Goal: Transaction & Acquisition: Purchase product/service

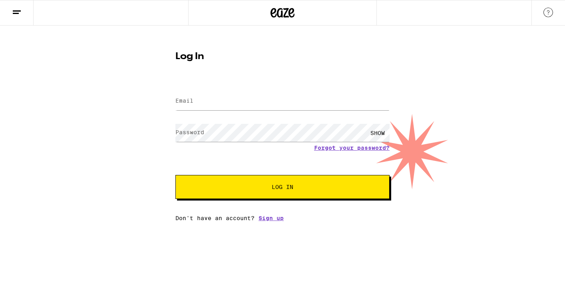
click at [193, 97] on input "Email" at bounding box center [282, 101] width 214 height 18
click at [201, 156] on form "Email Email Password Password SHOW Forgot your password? Log In" at bounding box center [282, 139] width 214 height 117
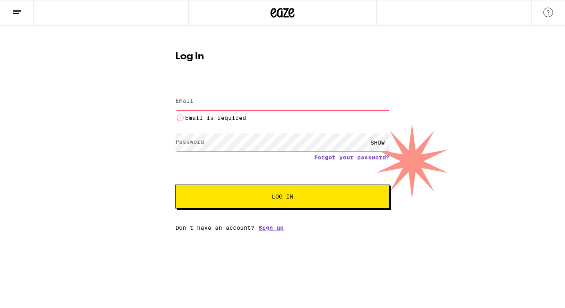
click at [194, 100] on input "Email" at bounding box center [282, 101] width 214 height 18
click at [15, 14] on icon at bounding box center [17, 13] width 10 height 10
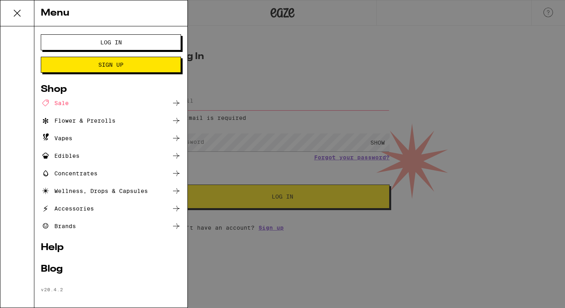
click at [222, 60] on div "Menu Log In Sign Up Shop Sale Flower & Prerolls Vapes Edibles Concentrates Well…" at bounding box center [282, 154] width 565 height 308
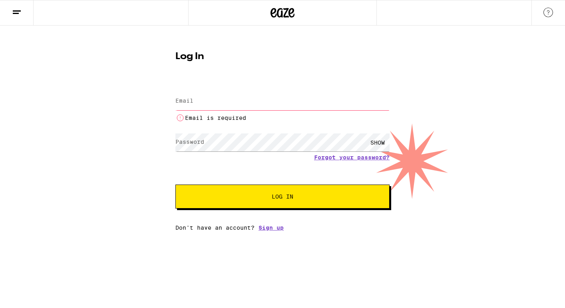
click at [203, 105] on input "Email" at bounding box center [282, 101] width 214 height 18
click at [215, 161] on div "Forgot your password?" at bounding box center [282, 157] width 214 height 6
click at [201, 143] on label "Password" at bounding box center [189, 142] width 29 height 6
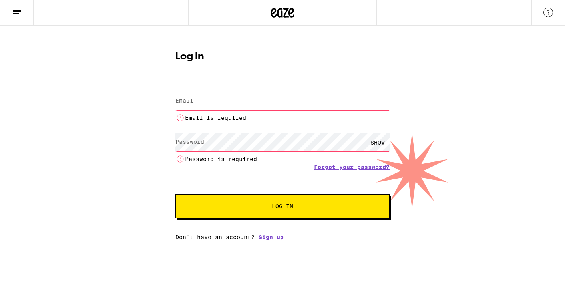
click at [201, 143] on label "Password" at bounding box center [189, 142] width 29 height 6
click at [191, 113] on li "Email is required" at bounding box center [282, 118] width 214 height 10
click at [192, 107] on input "Email" at bounding box center [282, 101] width 214 height 18
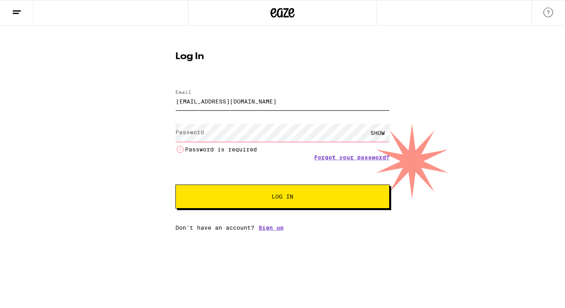
type input "kenanbeker@yahoo.fr"
click at [378, 136] on div "SHOW" at bounding box center [377, 133] width 24 height 18
click at [378, 136] on div "HIDE" at bounding box center [377, 133] width 24 height 18
click at [334, 159] on link "Forgot your password?" at bounding box center [351, 157] width 75 height 6
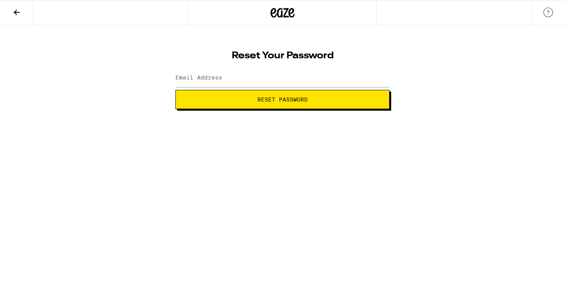
click at [17, 12] on icon at bounding box center [17, 13] width 6 height 6
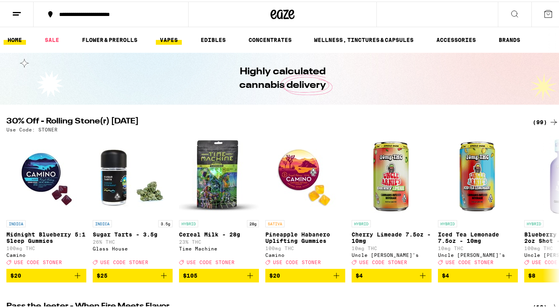
click at [179, 42] on link "VAPES" at bounding box center [169, 39] width 26 height 10
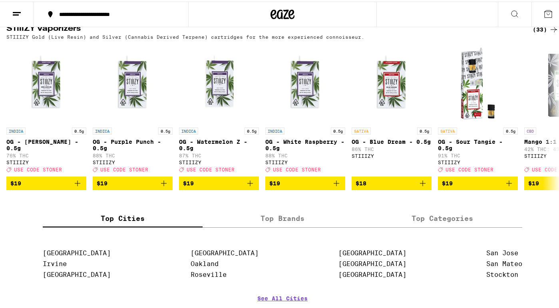
scroll to position [802, 0]
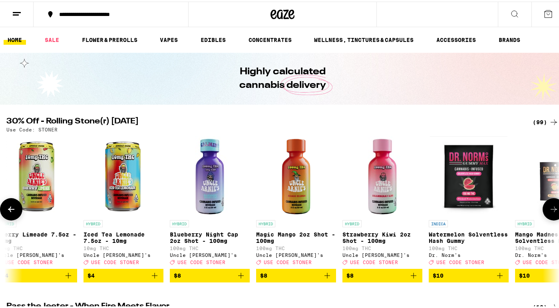
scroll to position [0, 356]
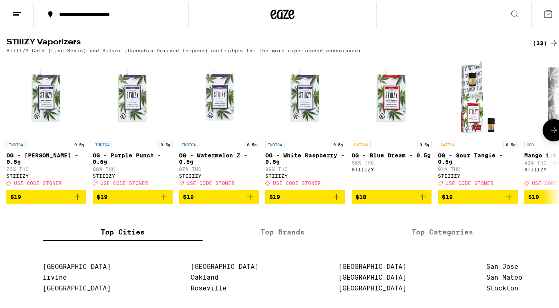
scroll to position [789, 0]
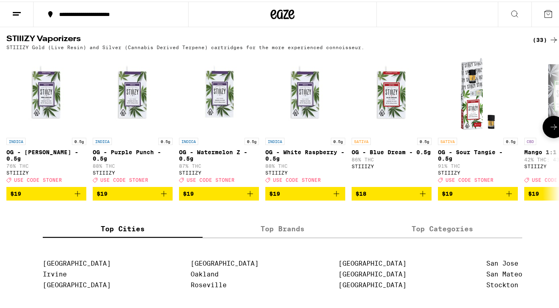
click at [66, 197] on span "$19" at bounding box center [46, 192] width 72 height 10
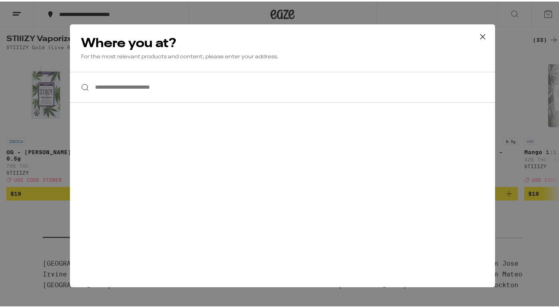
click at [109, 76] on input "**********" at bounding box center [282, 85] width 425 height 31
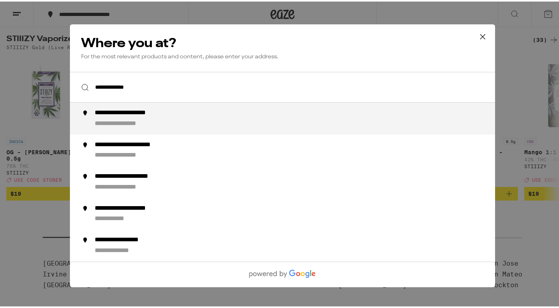
click at [149, 117] on div "**********" at bounding box center [298, 116] width 407 height 19
type input "**********"
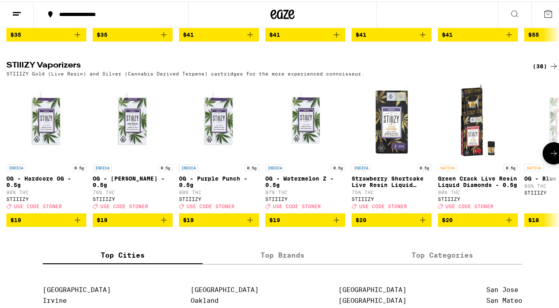
scroll to position [590, 0]
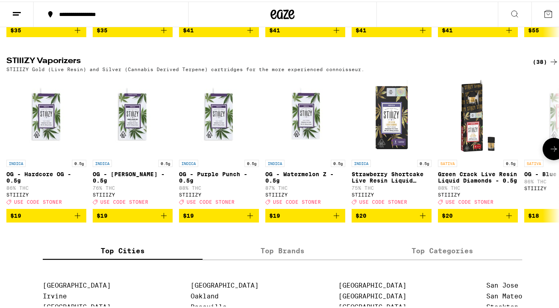
click at [131, 219] on span "$19" at bounding box center [133, 214] width 72 height 10
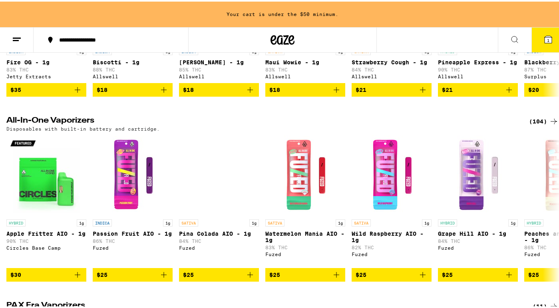
scroll to position [191, 0]
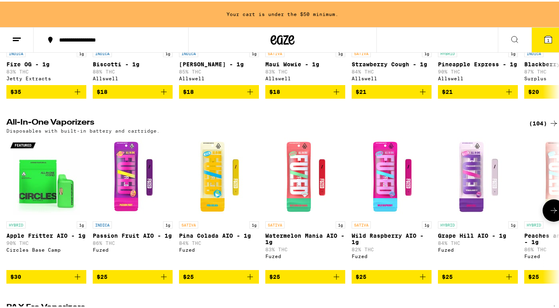
click at [549, 213] on icon at bounding box center [554, 209] width 10 height 10
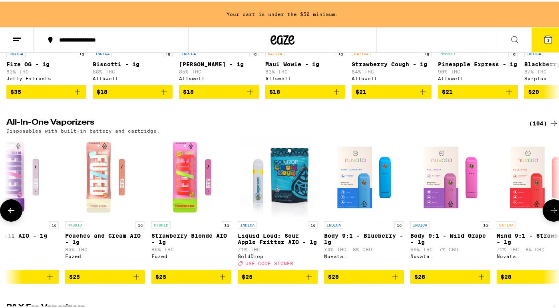
click at [549, 213] on icon at bounding box center [554, 209] width 10 height 10
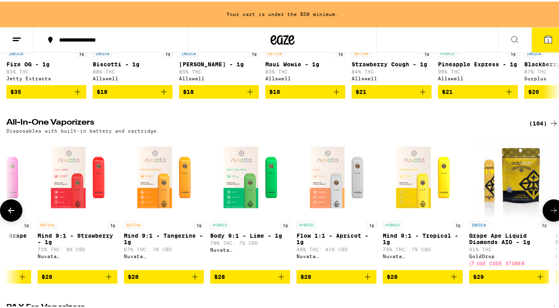
click at [549, 213] on icon at bounding box center [554, 209] width 10 height 10
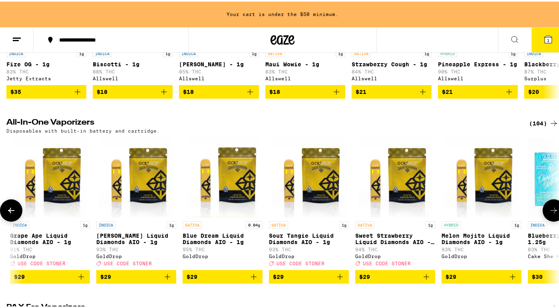
click at [549, 213] on icon at bounding box center [554, 209] width 10 height 10
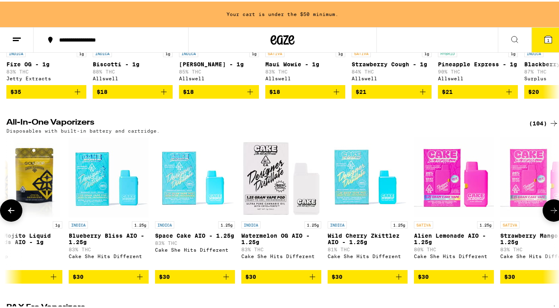
click at [549, 213] on icon at bounding box center [554, 209] width 10 height 10
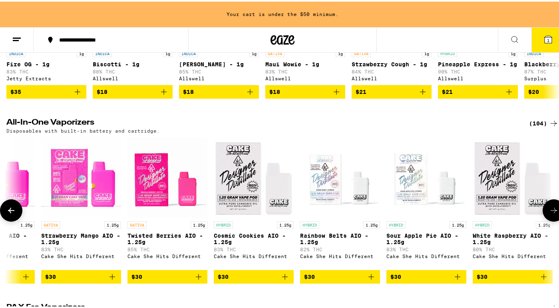
click at [422, 280] on span "$30" at bounding box center [426, 275] width 72 height 10
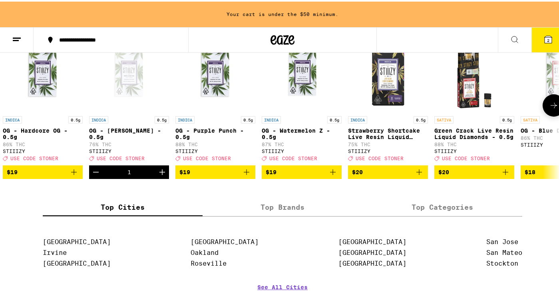
scroll to position [0, 0]
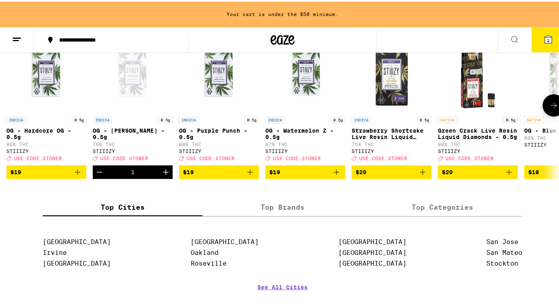
click at [100, 175] on icon "Decrement" at bounding box center [100, 171] width 10 height 10
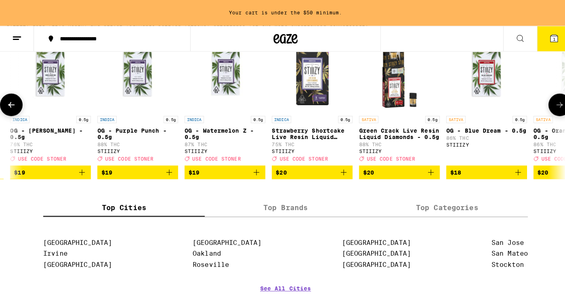
scroll to position [0, 83]
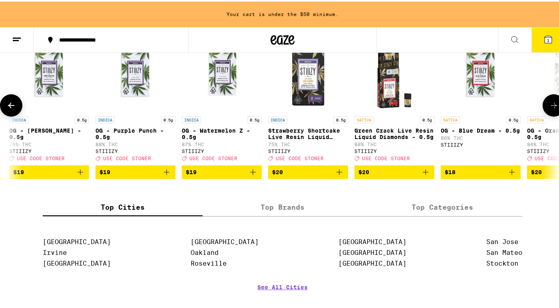
click at [340, 175] on icon "Add to bag" at bounding box center [339, 171] width 10 height 10
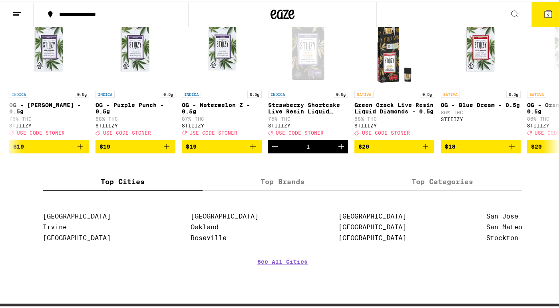
click at [547, 13] on span "2" at bounding box center [548, 13] width 2 height 5
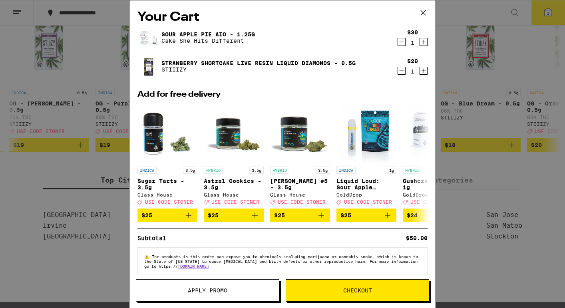
click at [214, 296] on button "Apply Promo" at bounding box center [207, 290] width 143 height 22
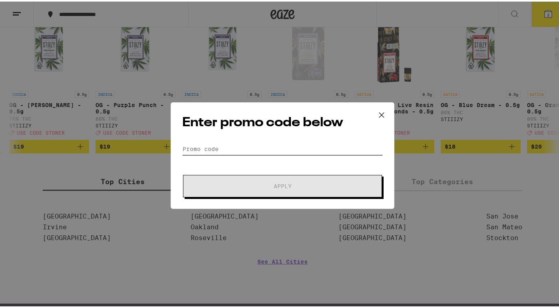
click at [201, 143] on input "Promo Code" at bounding box center [282, 147] width 201 height 12
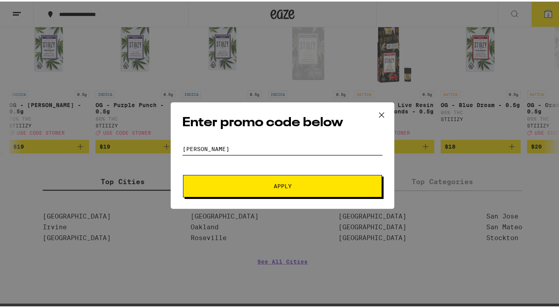
type input "Stoner"
click at [222, 185] on span "Apply" at bounding box center [282, 185] width 144 height 6
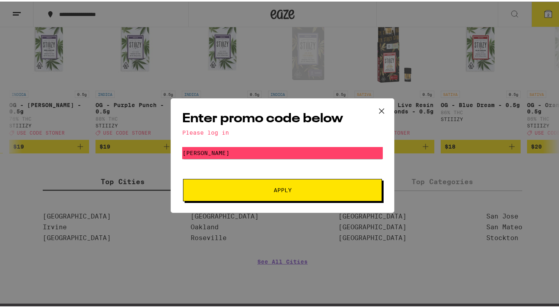
click at [244, 188] on span "Apply" at bounding box center [282, 189] width 144 height 6
click at [380, 106] on icon at bounding box center [381, 109] width 12 height 12
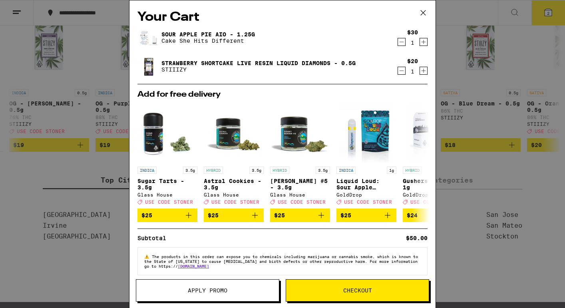
click at [353, 286] on button "Checkout" at bounding box center [357, 290] width 143 height 22
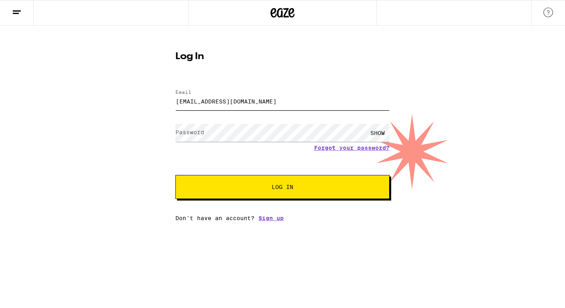
type input "kenanbeker@yahoo.fr"
click at [346, 147] on form "Email Email kenanbeker@yahoo.fr Password Password SHOW Forgot your password? Lo…" at bounding box center [282, 139] width 214 height 117
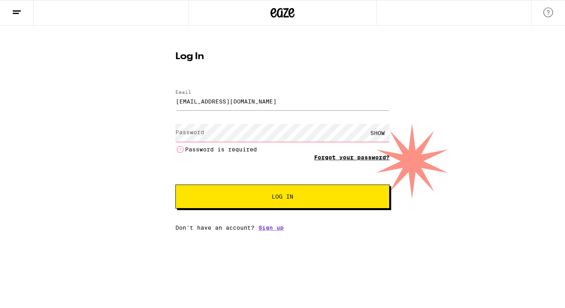
click at [346, 157] on link "Forgot your password?" at bounding box center [351, 157] width 75 height 6
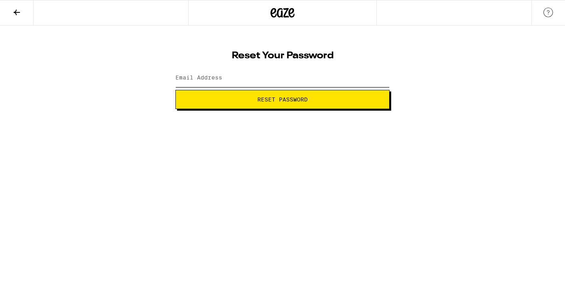
click at [257, 78] on input "Email Address" at bounding box center [282, 78] width 214 height 18
type input "kenanbeker@yahoo.fr"
click at [285, 101] on span "Reset Password" at bounding box center [282, 100] width 50 height 6
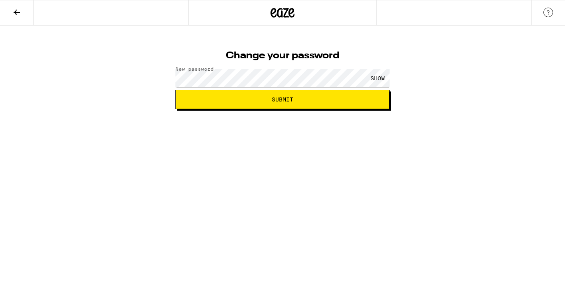
click at [382, 74] on div "SHOW" at bounding box center [377, 78] width 24 height 18
click at [286, 101] on span "Submit" at bounding box center [283, 100] width 22 height 6
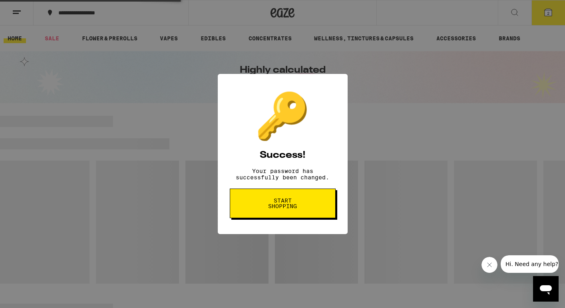
drag, startPoint x: 307, startPoint y: 107, endPoint x: 211, endPoint y: 76, distance: 100.7
click at [307, 107] on div "🔑 Success! Your password has successfully been changed. Start shopping" at bounding box center [282, 154] width 565 height 308
click at [211, 76] on div "Highly calculated cannabis delivery" at bounding box center [282, 77] width 307 height 52
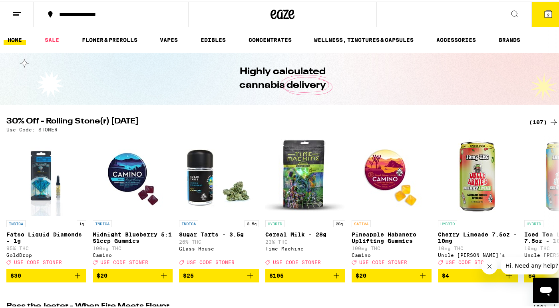
click at [547, 14] on span "2" at bounding box center [548, 13] width 2 height 5
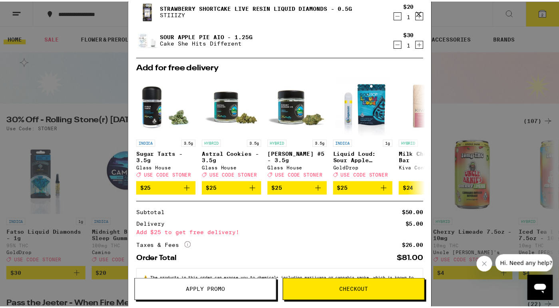
scroll to position [31, 0]
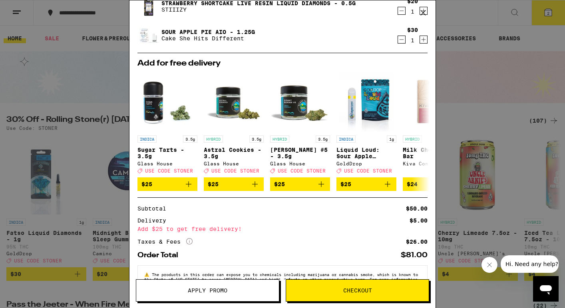
click at [224, 300] on button "Apply Promo" at bounding box center [207, 290] width 143 height 22
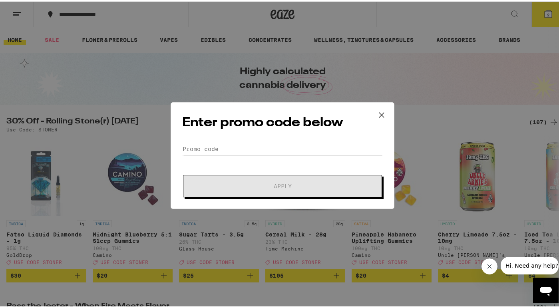
click at [206, 159] on form "Promo Code Apply" at bounding box center [282, 168] width 201 height 54
click at [206, 140] on div "Enter promo code below Promo Code Apply" at bounding box center [283, 154] width 224 height 107
click at [206, 142] on input "Promo Code" at bounding box center [282, 147] width 201 height 12
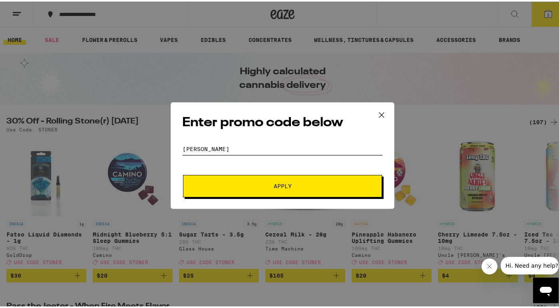
type input "[PERSON_NAME]"
click at [239, 178] on button "Apply" at bounding box center [282, 184] width 199 height 22
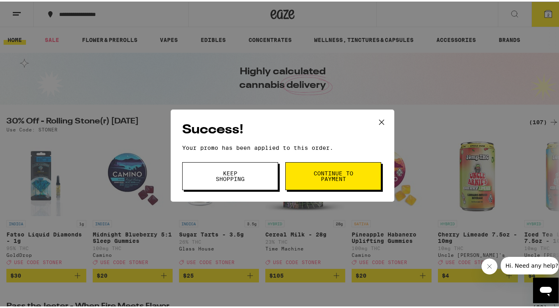
click at [329, 175] on span "Continue to payment" at bounding box center [333, 174] width 41 height 11
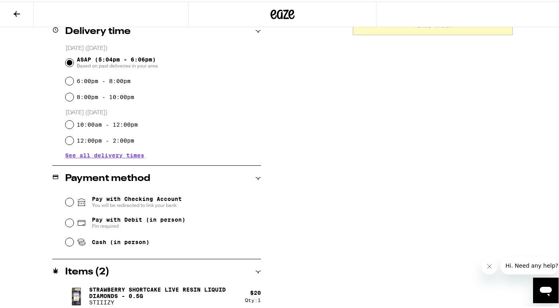
scroll to position [211, 0]
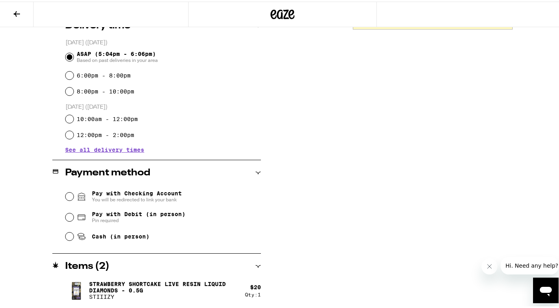
click at [70, 236] on input "Cash (in person)" at bounding box center [70, 235] width 8 height 8
radio input "true"
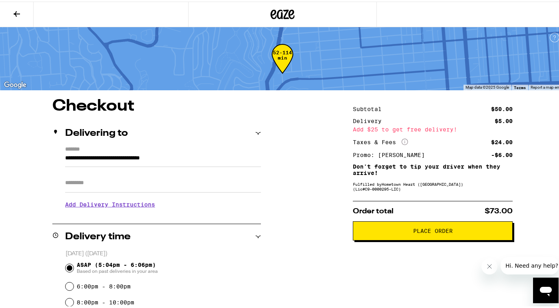
scroll to position [0, 0]
click at [377, 226] on button "Place Order" at bounding box center [433, 229] width 160 height 19
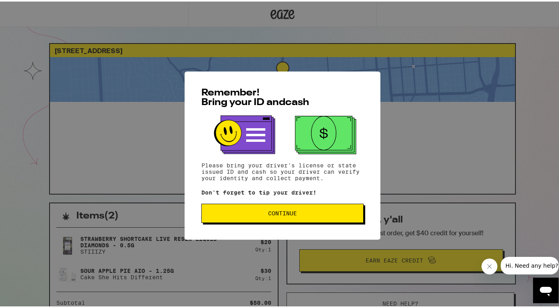
click at [277, 214] on span "Continue" at bounding box center [282, 212] width 29 height 6
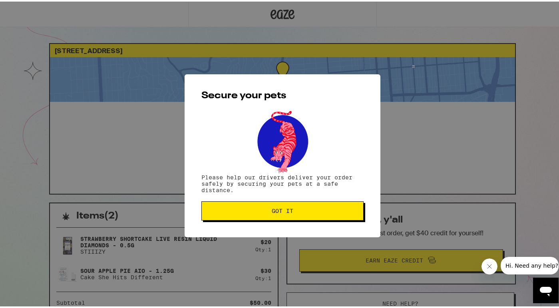
click at [290, 210] on span "Got it" at bounding box center [283, 209] width 22 height 6
